Goal: Task Accomplishment & Management: Manage account settings

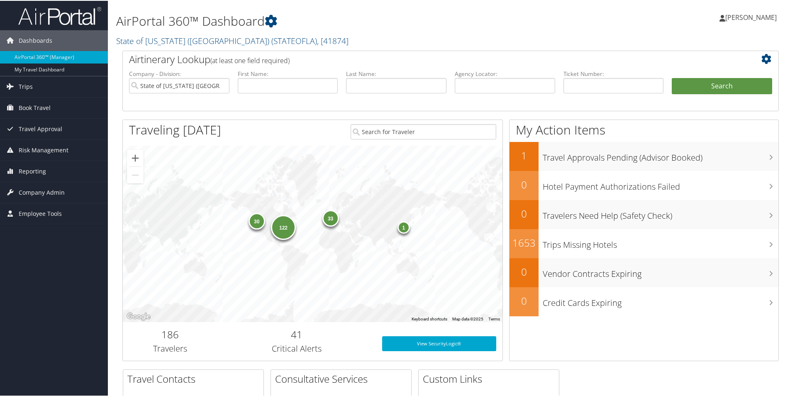
click at [763, 57] on icon at bounding box center [768, 58] width 14 height 10
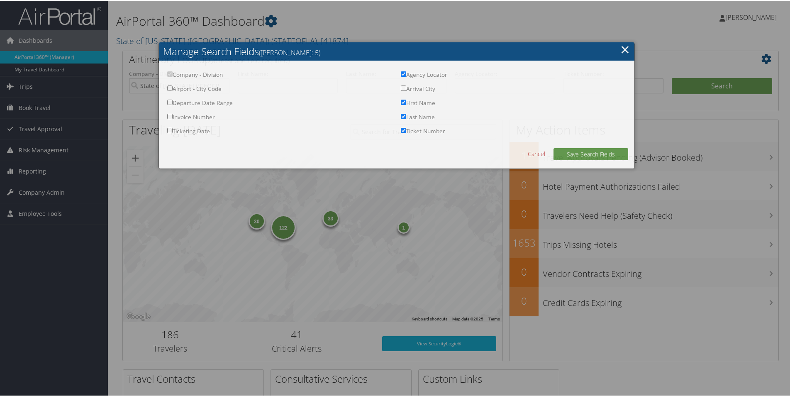
checkbox input "true"
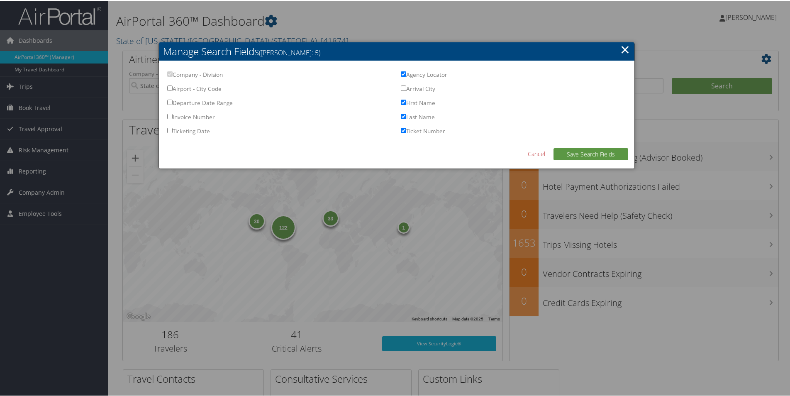
click at [763, 57] on div at bounding box center [396, 198] width 793 height 396
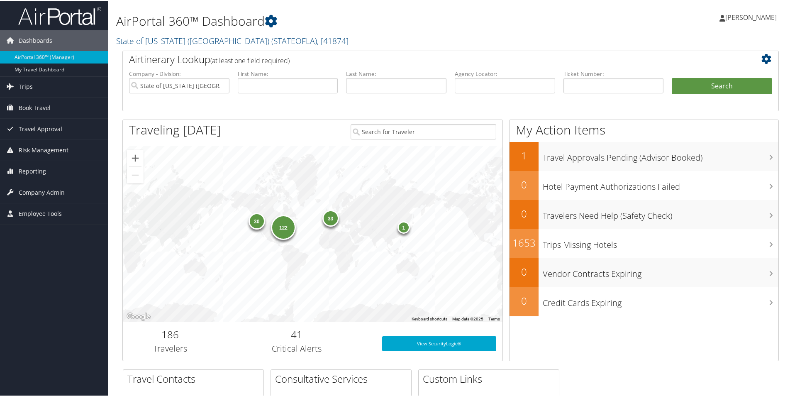
click at [749, 18] on span "[PERSON_NAME]" at bounding box center [750, 16] width 51 height 9
click at [674, 19] on div "[PERSON_NAME] [PERSON_NAME] My Settings Travel Agency Contacts View Travel Prof…" at bounding box center [661, 20] width 264 height 32
click at [761, 59] on icon at bounding box center [768, 58] width 14 height 10
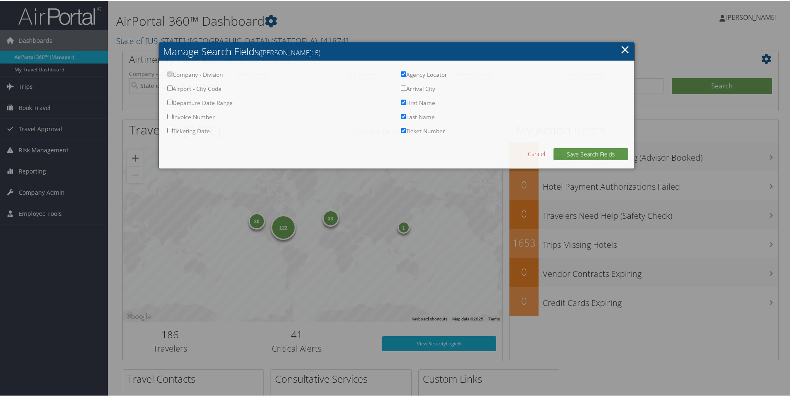
checkbox input "true"
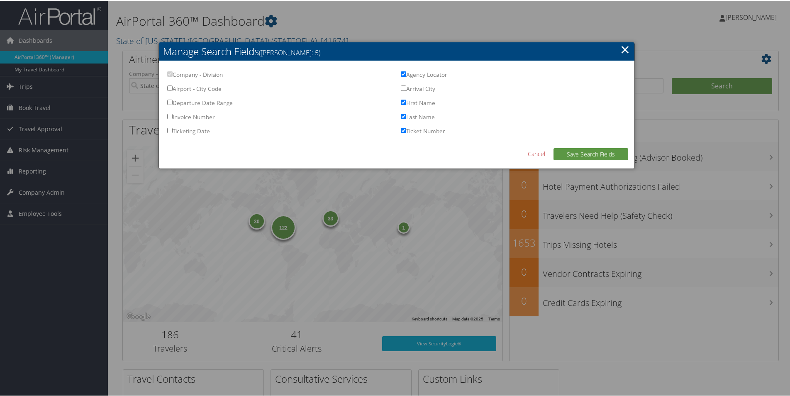
click at [620, 51] on link "×" at bounding box center [625, 48] width 10 height 17
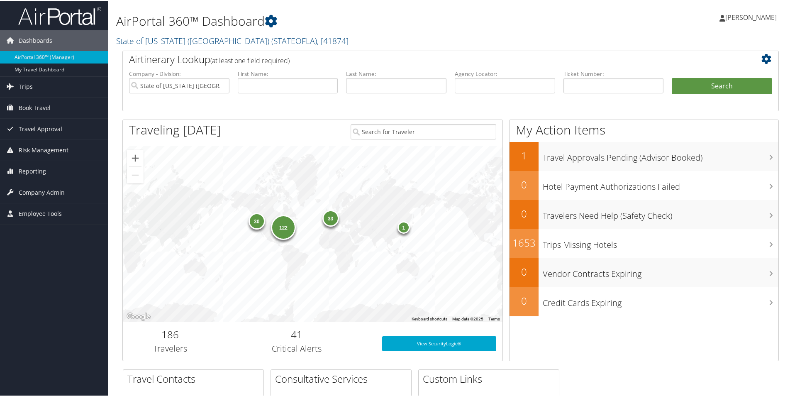
click at [766, 56] on icon at bounding box center [768, 58] width 14 height 10
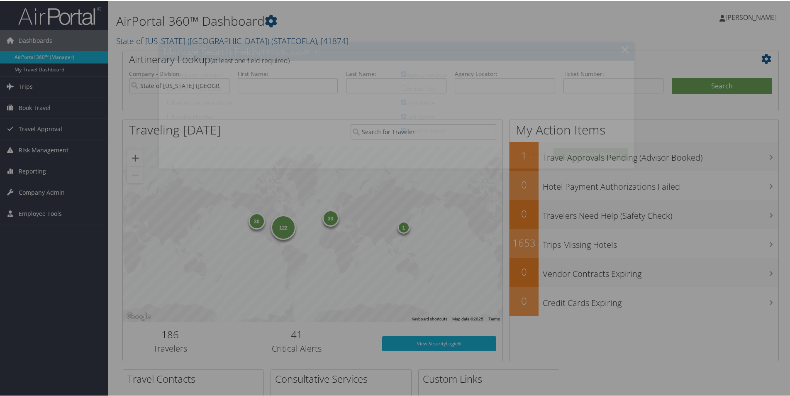
checkbox input "true"
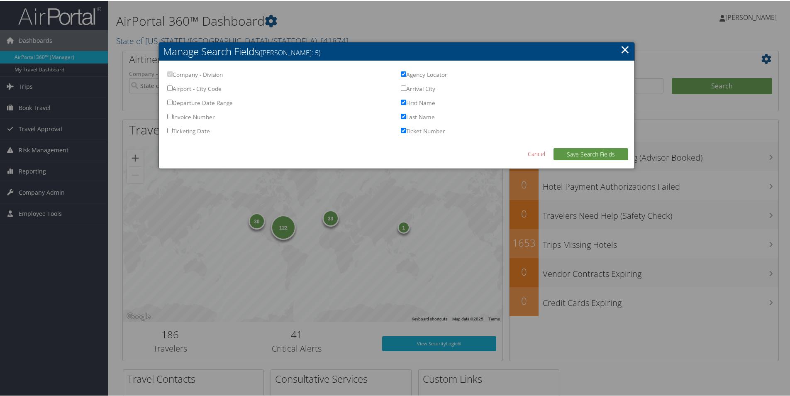
drag, startPoint x: 623, startPoint y: 51, endPoint x: 659, endPoint y: 36, distance: 39.7
click at [623, 50] on link "×" at bounding box center [625, 48] width 10 height 17
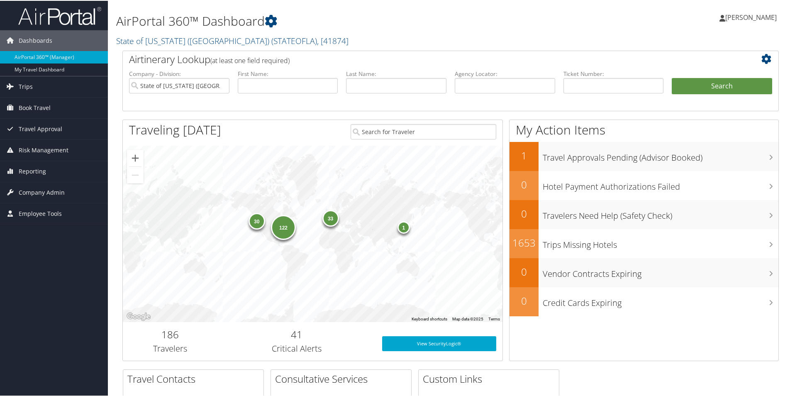
click at [754, 19] on span "[PERSON_NAME]" at bounding box center [750, 16] width 51 height 9
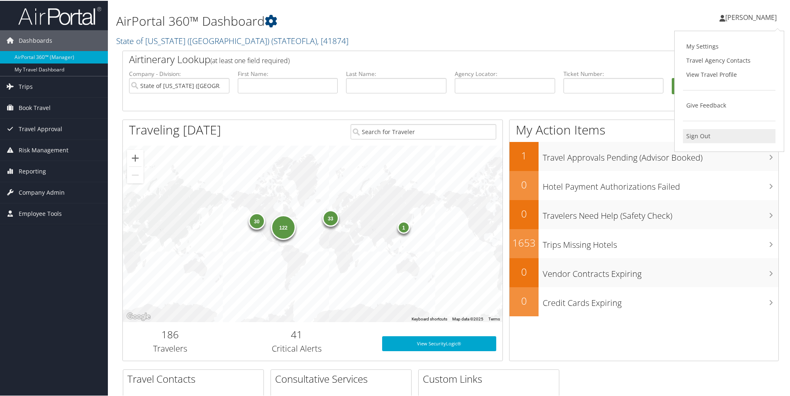
click at [694, 137] on link "Sign Out" at bounding box center [729, 135] width 92 height 14
